Goal: Task Accomplishment & Management: Use online tool/utility

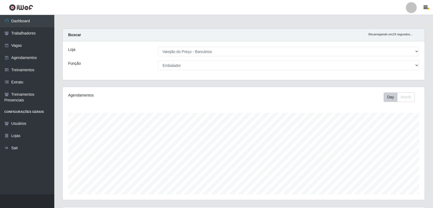
select select "157"
select select "1"
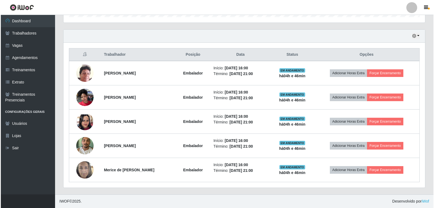
scroll to position [113, 362]
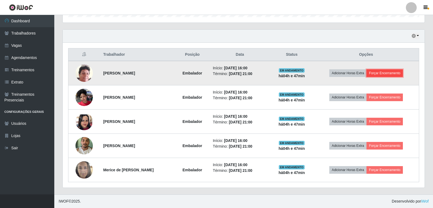
click at [403, 74] on button "Forçar Encerramento" at bounding box center [384, 73] width 36 height 8
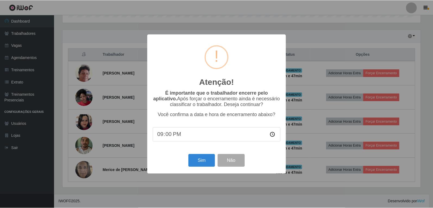
scroll to position [113, 359]
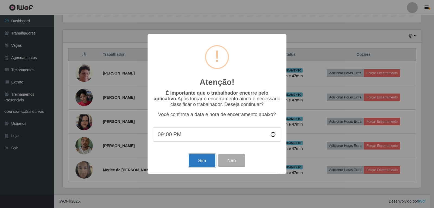
click at [206, 163] on button "Sim" at bounding box center [202, 160] width 26 height 13
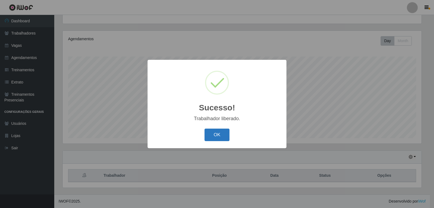
click at [210, 136] on button "OK" at bounding box center [217, 134] width 25 height 13
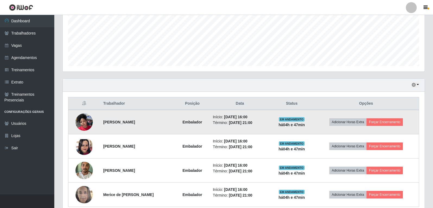
scroll to position [138, 0]
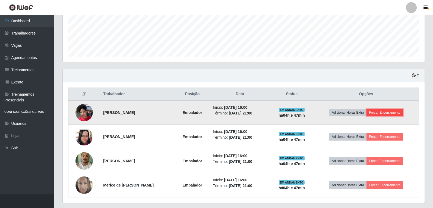
click at [375, 113] on button "Forçar Encerramento" at bounding box center [384, 113] width 36 height 8
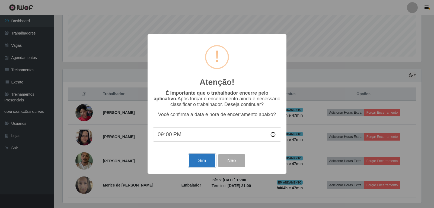
click at [207, 160] on button "Sim" at bounding box center [202, 160] width 26 height 13
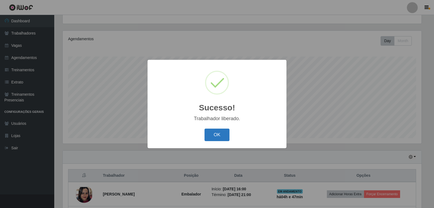
click at [215, 136] on button "OK" at bounding box center [217, 134] width 25 height 13
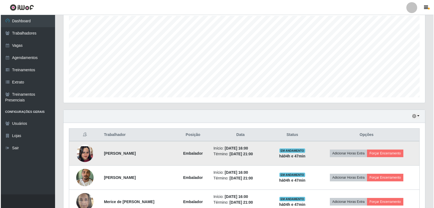
scroll to position [110, 0]
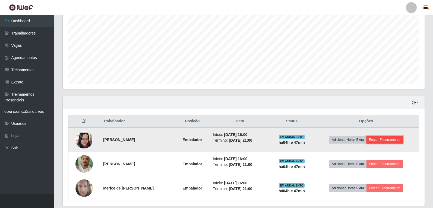
click at [389, 139] on button "Forçar Encerramento" at bounding box center [384, 140] width 36 height 8
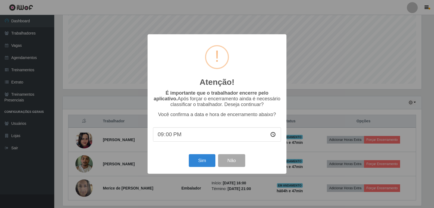
click at [188, 164] on div "Sim Não" at bounding box center [217, 159] width 128 height 15
click at [210, 157] on button "Sim" at bounding box center [202, 160] width 26 height 13
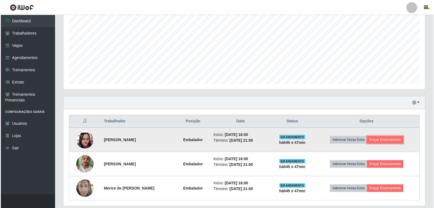
scroll to position [129, 0]
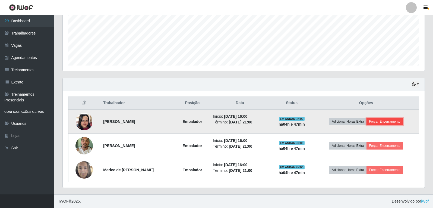
click at [386, 118] on button "Forçar Encerramento" at bounding box center [384, 121] width 36 height 8
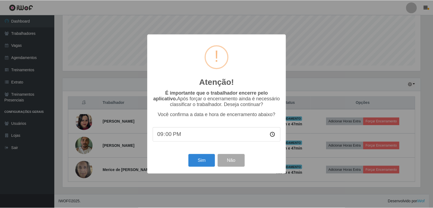
scroll to position [56, 0]
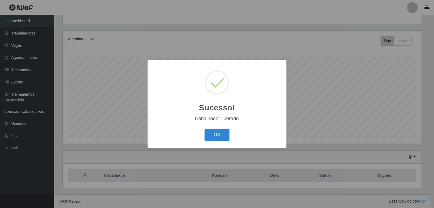
click at [196, 163] on div "Sucesso! × Trabalhador liberado. OK Cancel" at bounding box center [217, 104] width 434 height 208
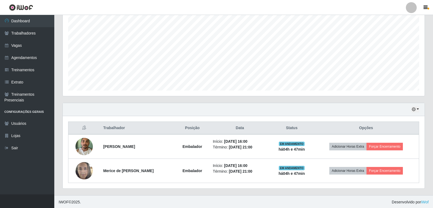
scroll to position [0, 0]
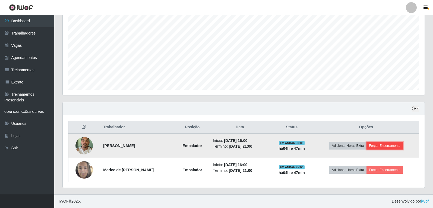
click at [395, 144] on button "Forçar Encerramento" at bounding box center [384, 146] width 36 height 8
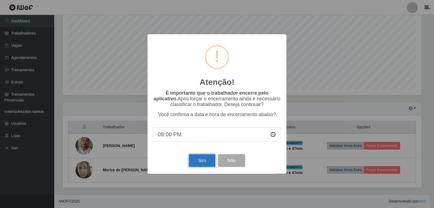
click at [202, 163] on button "Sim" at bounding box center [202, 160] width 26 height 13
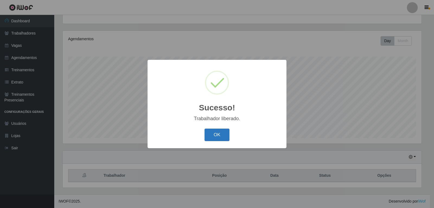
click at [209, 136] on button "OK" at bounding box center [217, 134] width 25 height 13
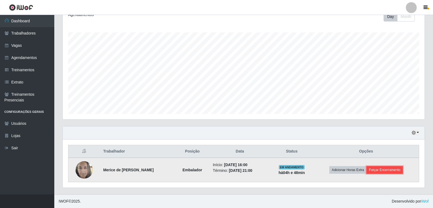
click at [394, 170] on button "Forçar Encerramento" at bounding box center [384, 170] width 36 height 8
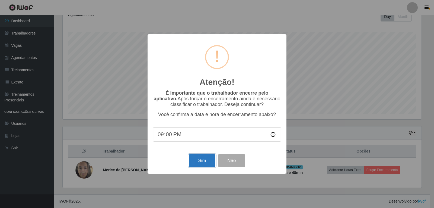
click at [200, 161] on button "Sim" at bounding box center [202, 160] width 26 height 13
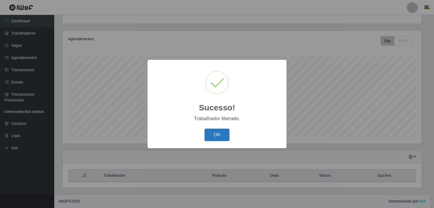
click at [224, 135] on button "OK" at bounding box center [217, 134] width 25 height 13
